Goal: Find specific page/section: Find specific page/section

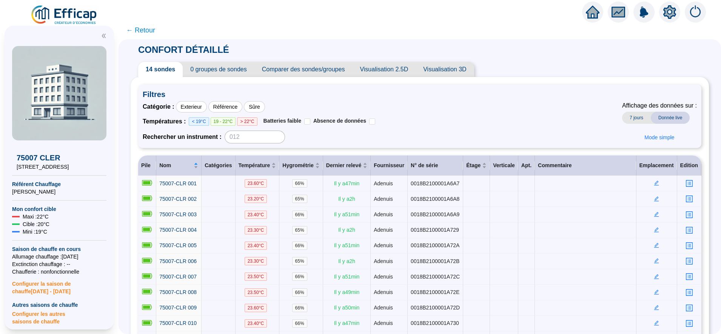
scroll to position [62, 0]
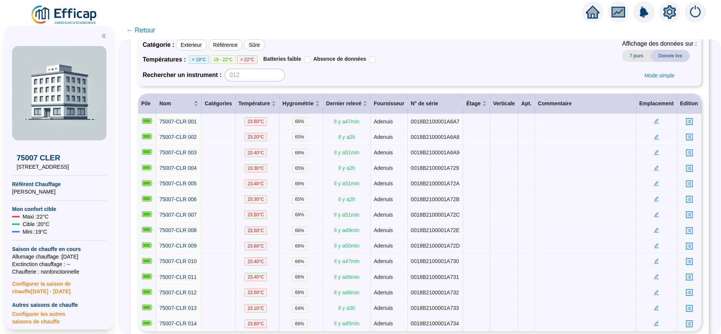
click at [146, 32] on span "← Retour" at bounding box center [140, 30] width 29 height 11
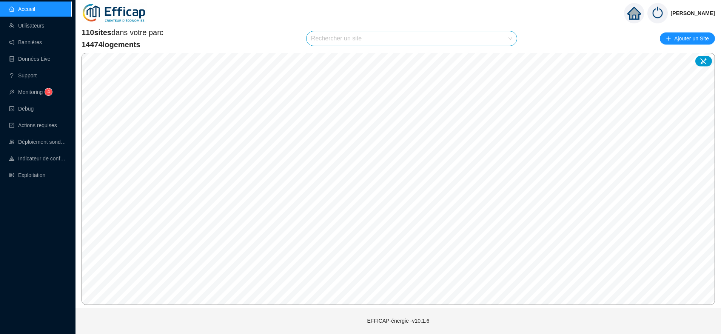
click at [331, 37] on input "search" at bounding box center [408, 38] width 194 height 14
type input "estere"
click at [501, 57] on icon at bounding box center [502, 56] width 5 height 5
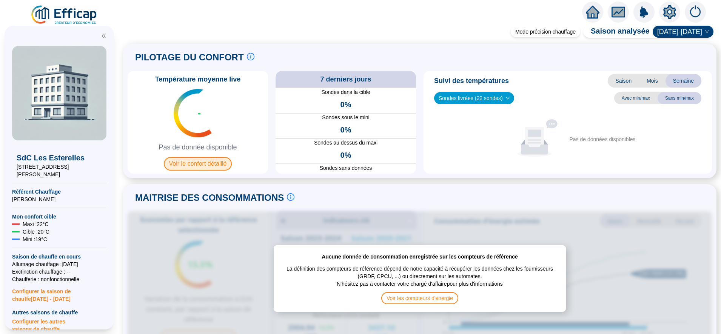
click at [212, 165] on span "Voir le confort détaillé" at bounding box center [198, 164] width 68 height 14
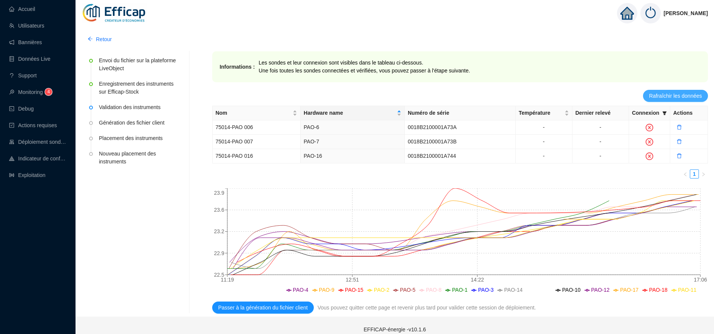
click at [674, 98] on span "Rafraîchir les données" at bounding box center [675, 96] width 53 height 8
click at [652, 94] on span "Rafraîchir les données" at bounding box center [675, 96] width 53 height 8
click at [670, 95] on span "Rafraîchir les données" at bounding box center [675, 96] width 53 height 8
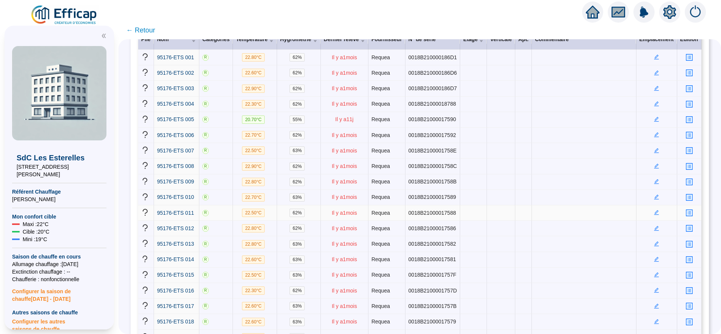
scroll to position [114, 0]
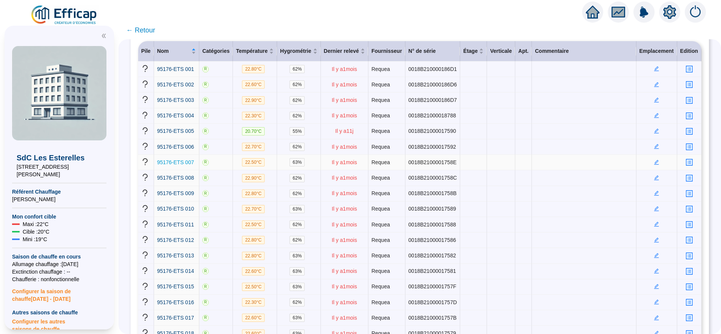
click at [185, 160] on span "95176-ETS 007" at bounding box center [175, 162] width 37 height 6
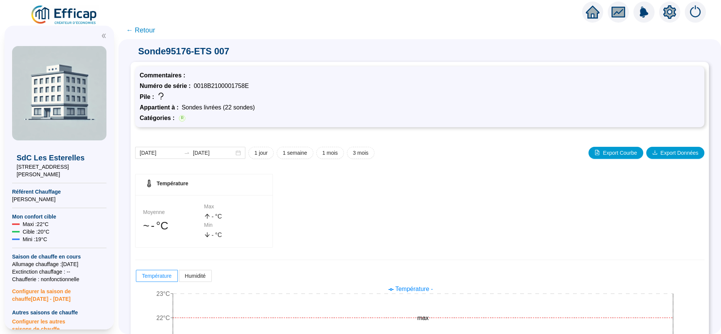
click at [155, 31] on span "← Retour" at bounding box center [140, 30] width 29 height 11
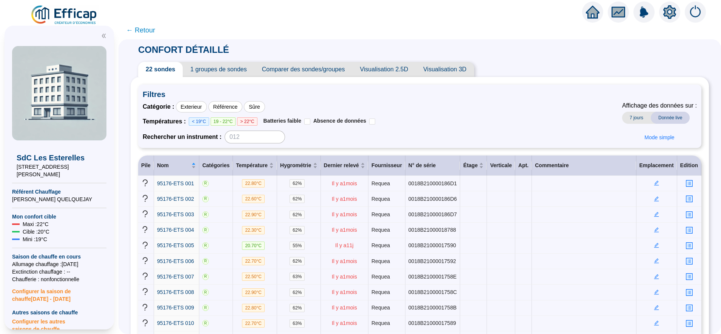
click at [152, 31] on span "← Retour" at bounding box center [140, 30] width 29 height 11
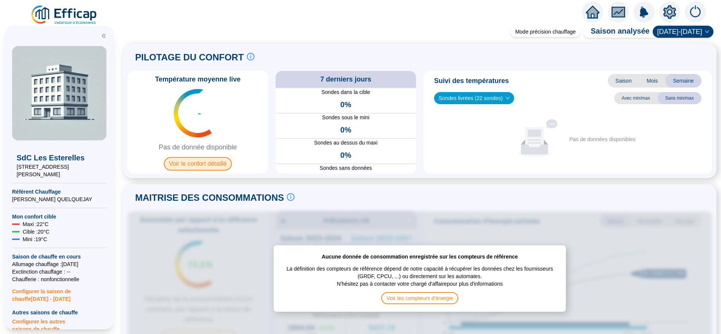
click at [218, 160] on span "Voir le confort détaillé" at bounding box center [198, 164] width 68 height 14
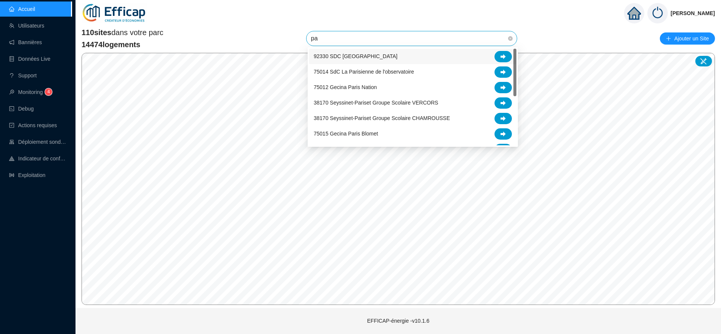
type input "par"
click at [507, 74] on div at bounding box center [502, 71] width 17 height 11
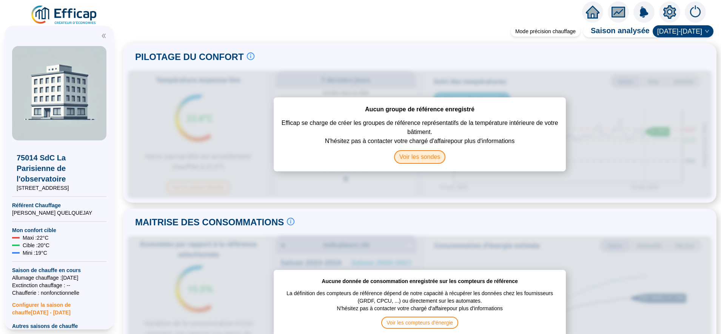
click at [420, 152] on span "Voir les sondes" at bounding box center [420, 157] width 52 height 14
